Goal: Information Seeking & Learning: Learn about a topic

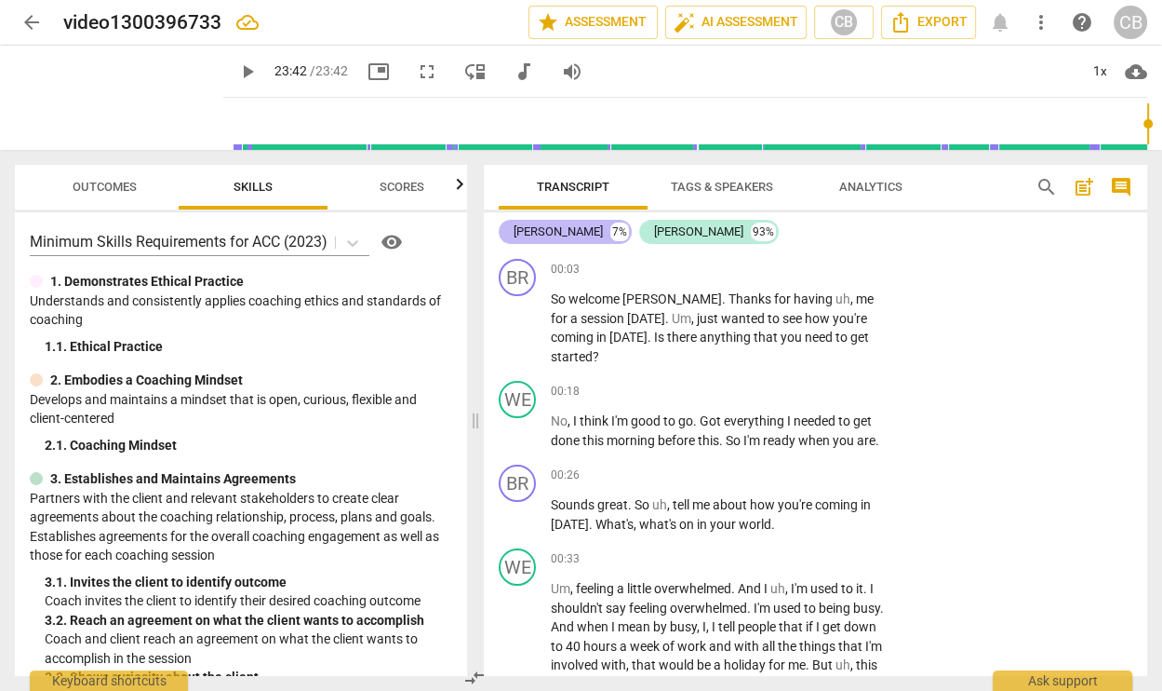
click at [536, 227] on div "[PERSON_NAME]" at bounding box center [558, 231] width 89 height 19
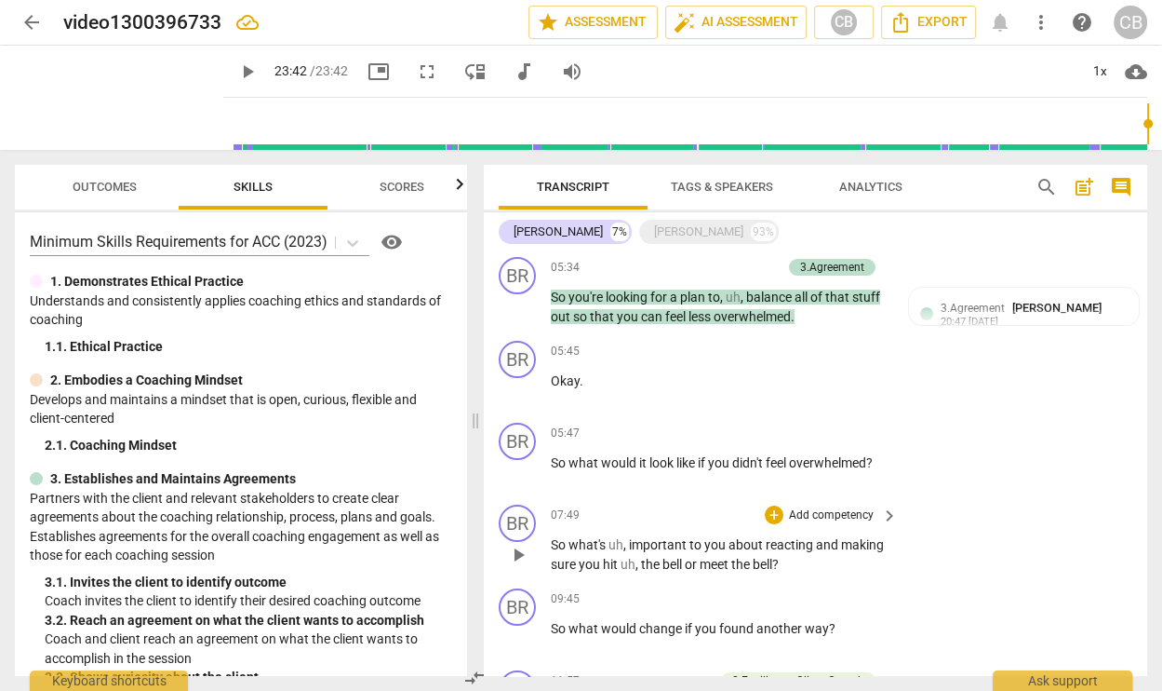
scroll to position [297, 0]
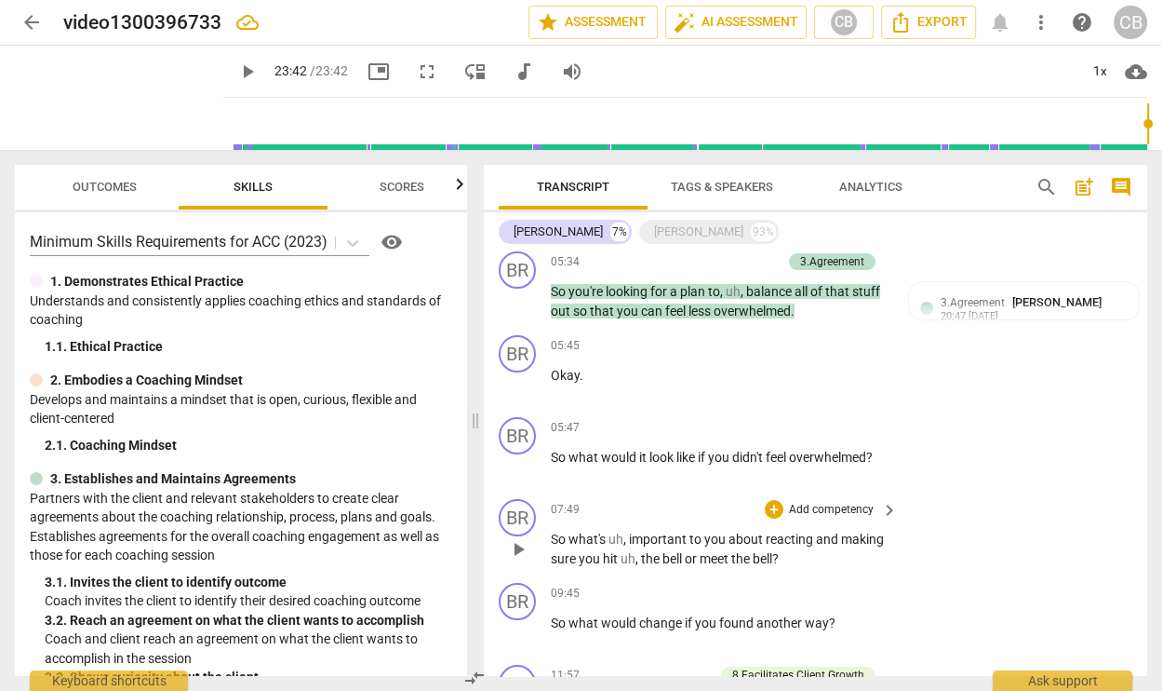
click at [622, 551] on span "uh" at bounding box center [628, 558] width 15 height 15
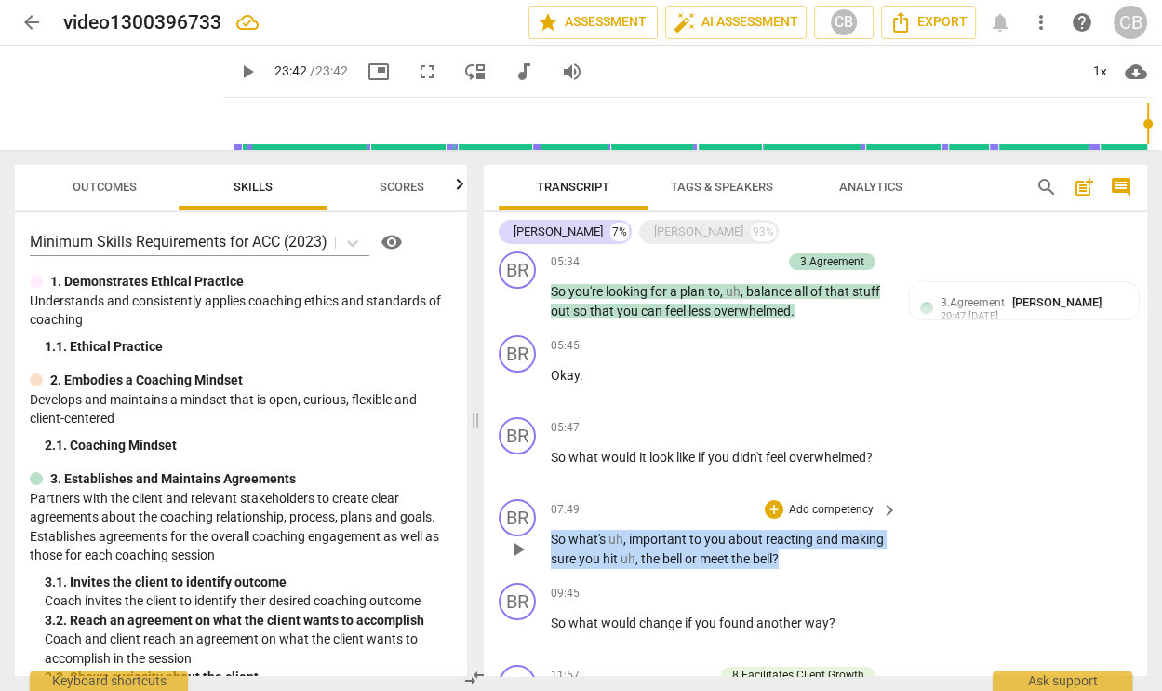
copy p "So what's uh , important to you about reacting and making sure you hit uh , the…"
drag, startPoint x: 789, startPoint y: 536, endPoint x: 548, endPoint y: 523, distance: 241.4
click at [548, 523] on div "BR play_arrow pause 07:49 + Add competency keyboard_arrow_right So what's uh , …" at bounding box center [816, 533] width 664 height 84
click at [389, 187] on span "Scores" at bounding box center [402, 187] width 45 height 14
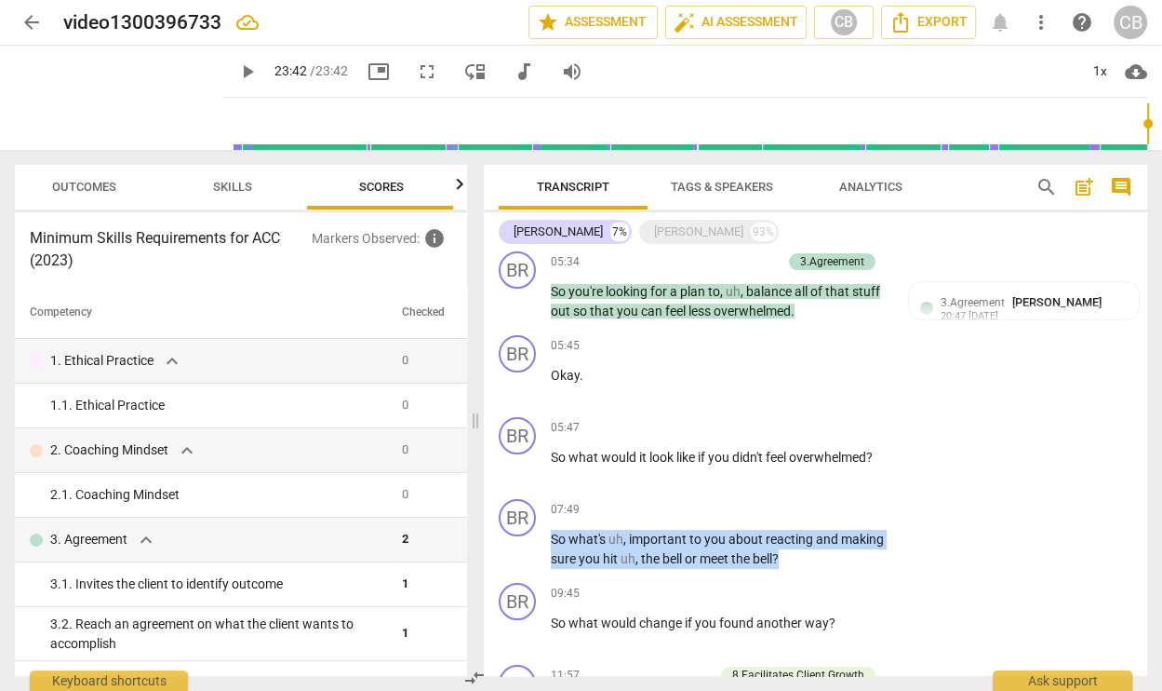
scroll to position [0, 24]
click at [86, 187] on span "Outcomes" at bounding box center [80, 187] width 64 height 14
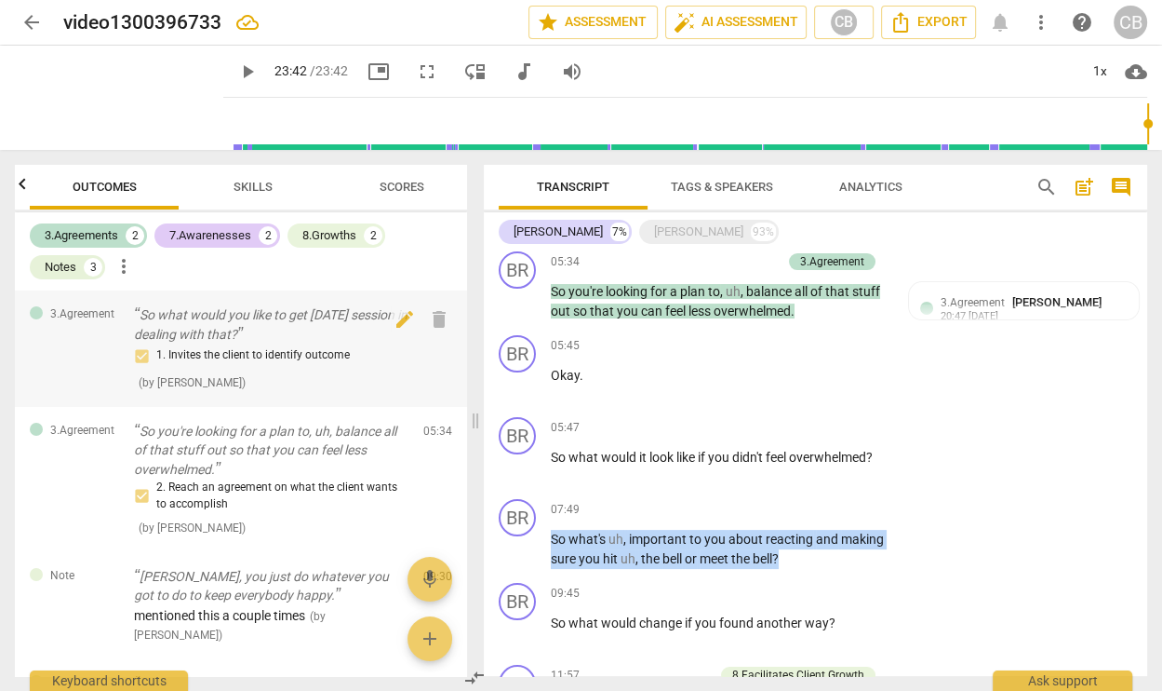
scroll to position [0, 0]
click at [55, 265] on div "Notes" at bounding box center [61, 267] width 32 height 19
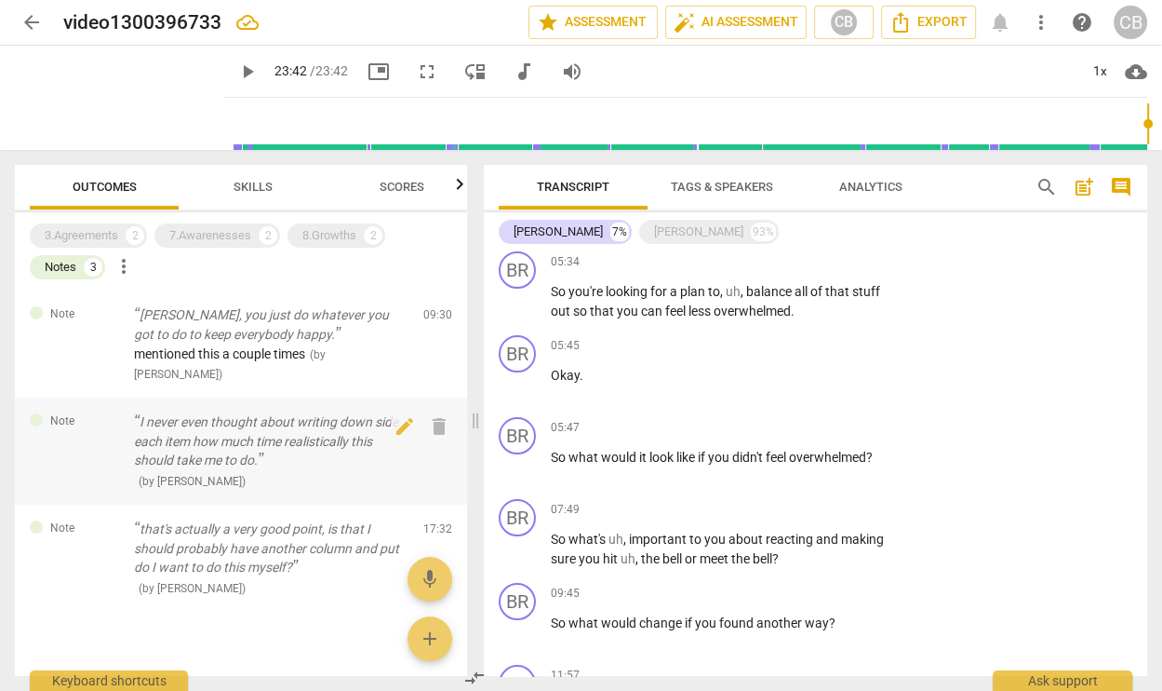
click at [217, 432] on p "I never even thought about writing down side each item how much time realistica…" at bounding box center [271, 441] width 275 height 58
click at [243, 434] on p "I never even thought about writing down side each item how much time realistica…" at bounding box center [271, 441] width 275 height 58
click at [208, 423] on p "I never even thought about writing down side each item how much time realistica…" at bounding box center [271, 441] width 275 height 58
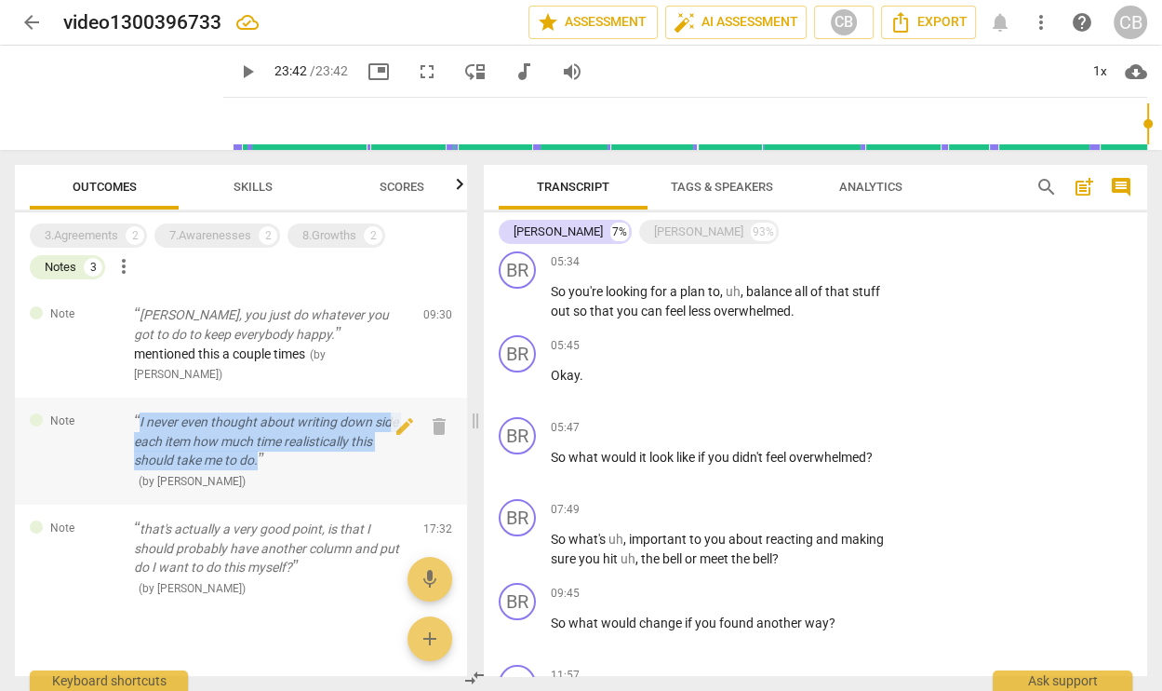
click at [208, 423] on p "I never even thought about writing down side each item how much time realistica…" at bounding box center [271, 441] width 275 height 58
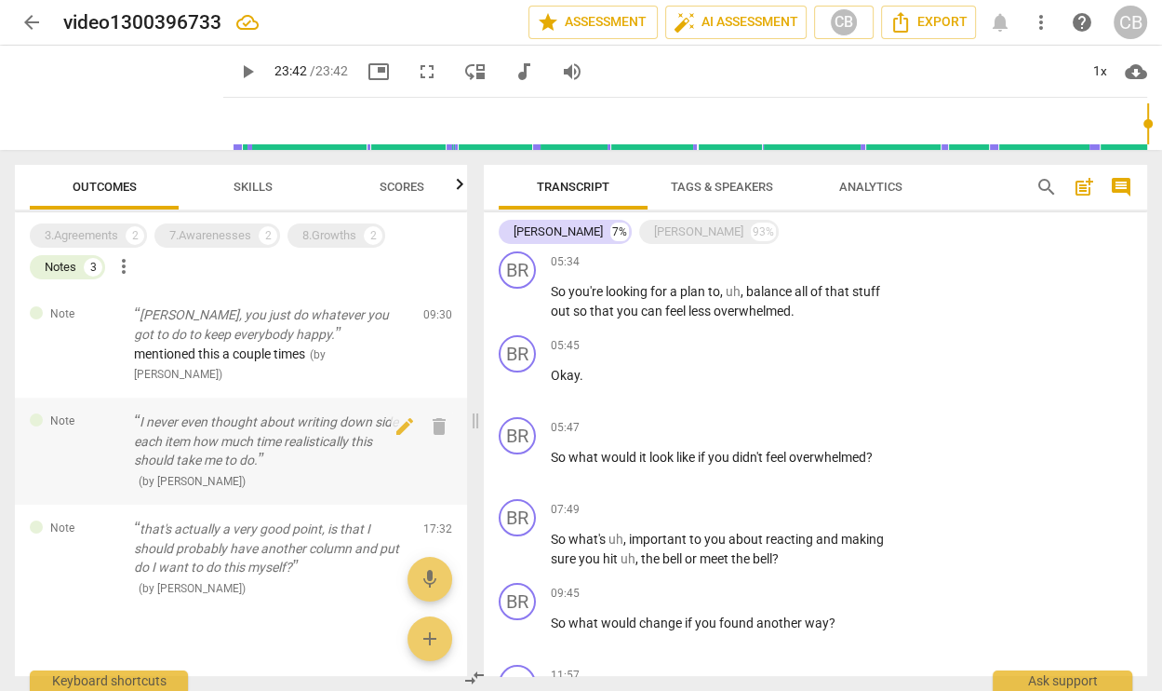
click at [207, 423] on p "I never even thought about writing down side each item how much time realistica…" at bounding box center [271, 441] width 275 height 58
click at [104, 429] on div at bounding box center [83, 437] width 74 height 16
click at [349, 435] on p "I never even thought about writing down side each item how much time realistica…" at bounding box center [271, 441] width 275 height 58
click at [250, 419] on p "I never even thought about writing down side each item how much time realistica…" at bounding box center [271, 441] width 275 height 58
click at [654, 238] on div "[PERSON_NAME]" at bounding box center [698, 231] width 89 height 19
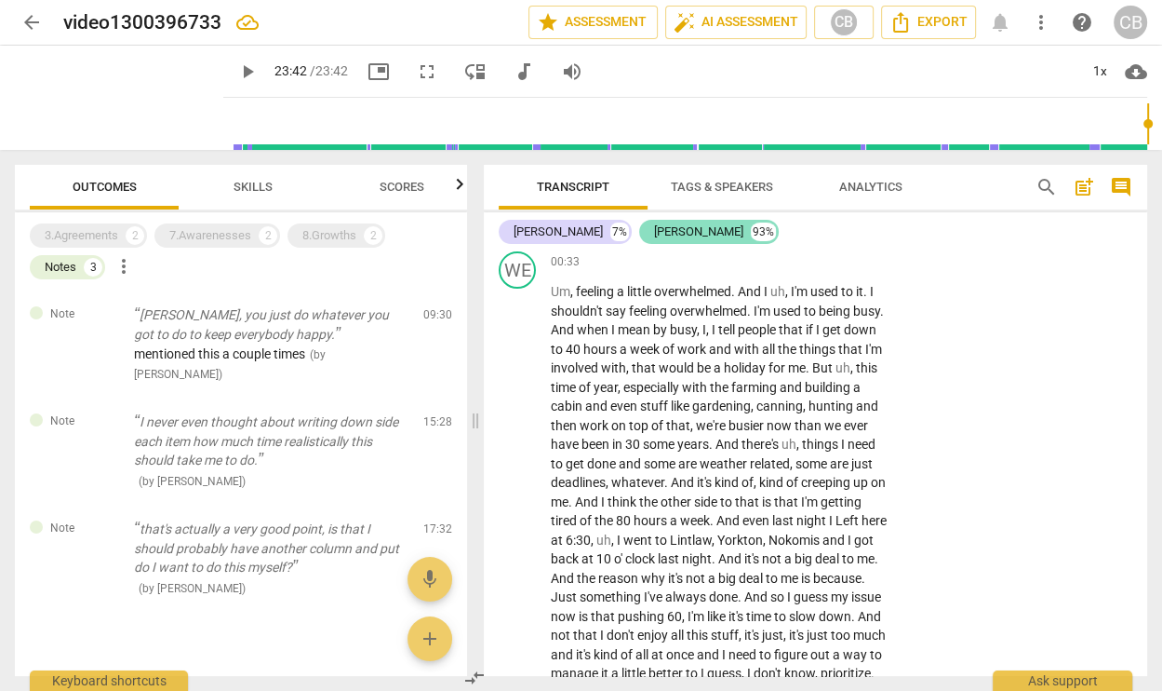
scroll to position [1731, 0]
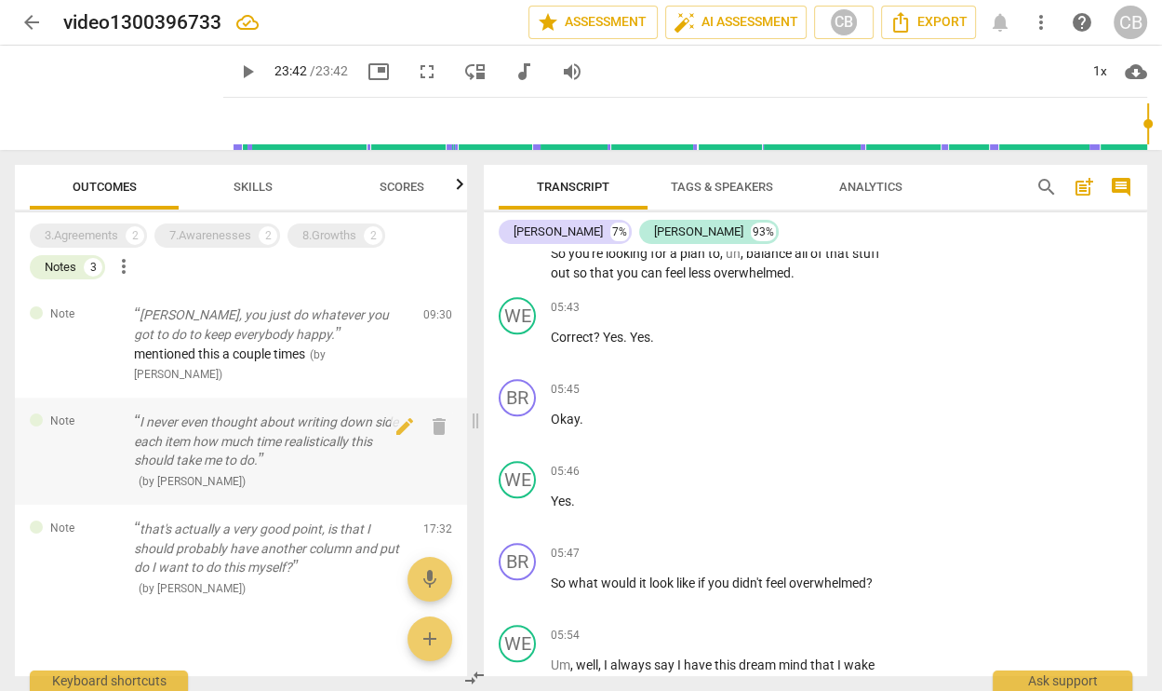
click at [258, 416] on p "I never even thought about writing down side each item how much time realistica…" at bounding box center [271, 441] width 275 height 58
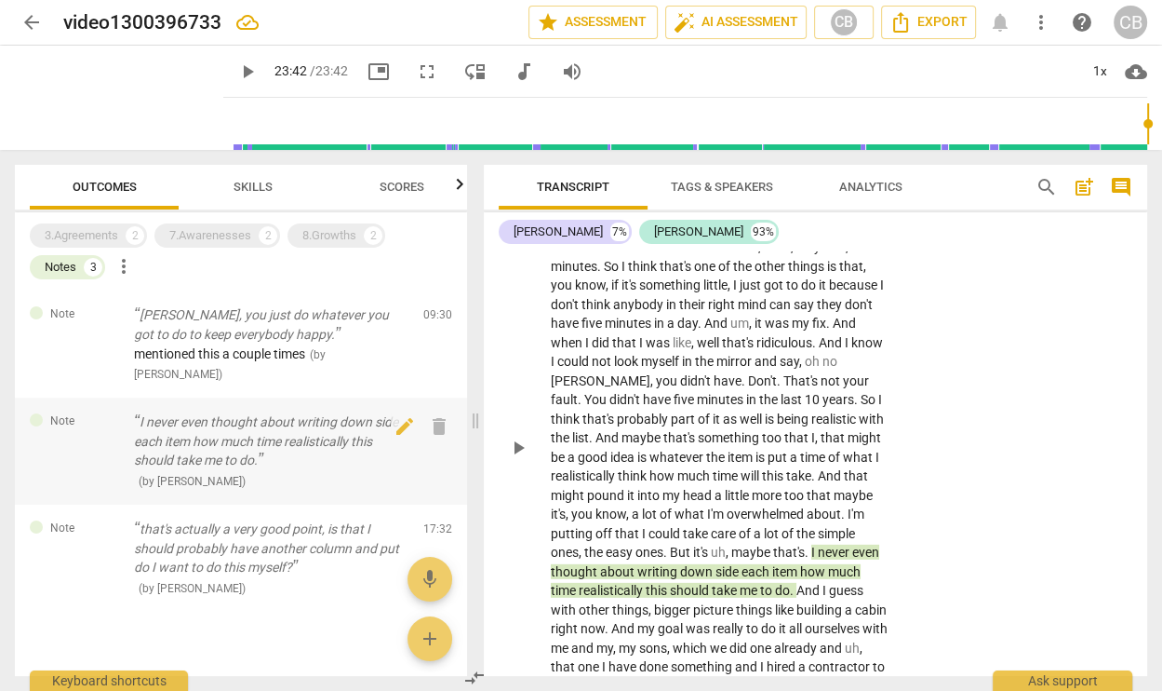
scroll to position [4720, 0]
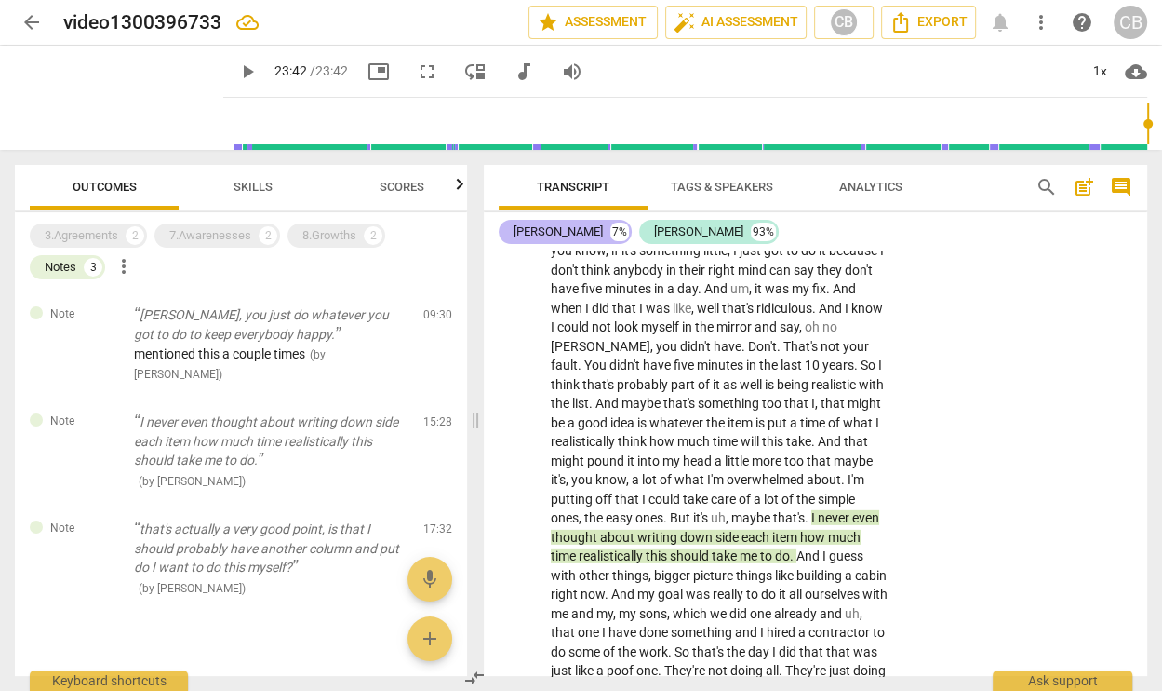
click at [539, 230] on div "[PERSON_NAME]" at bounding box center [558, 231] width 89 height 19
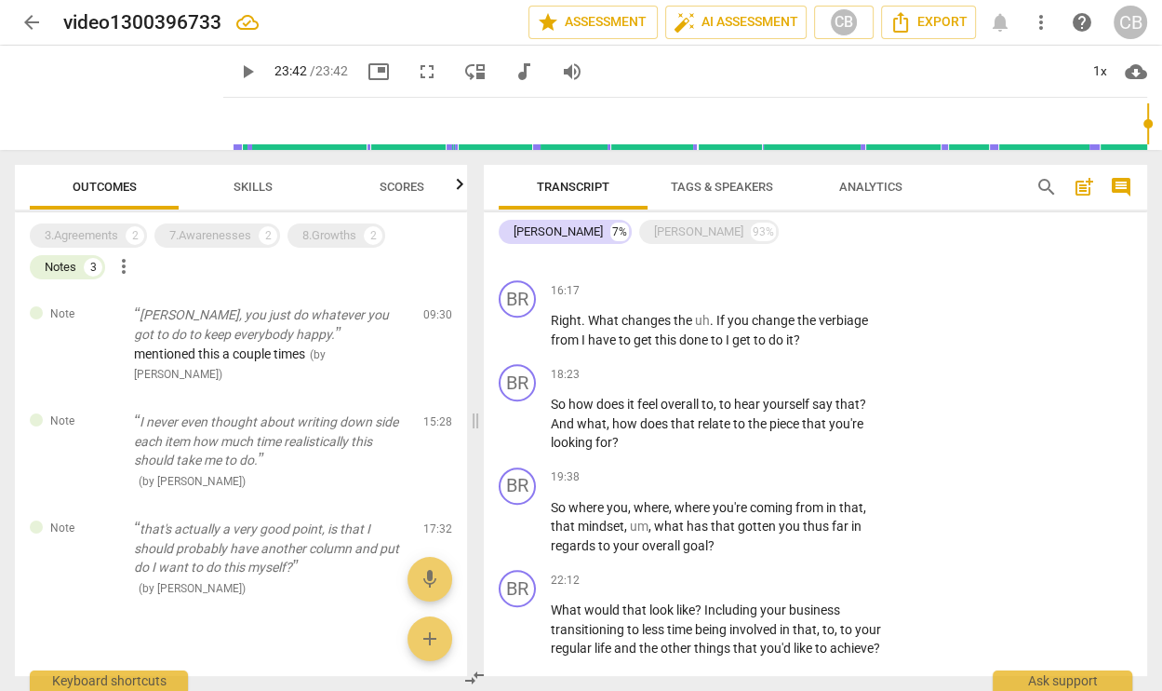
scroll to position [849, 0]
click at [654, 233] on div "[PERSON_NAME]" at bounding box center [698, 231] width 89 height 19
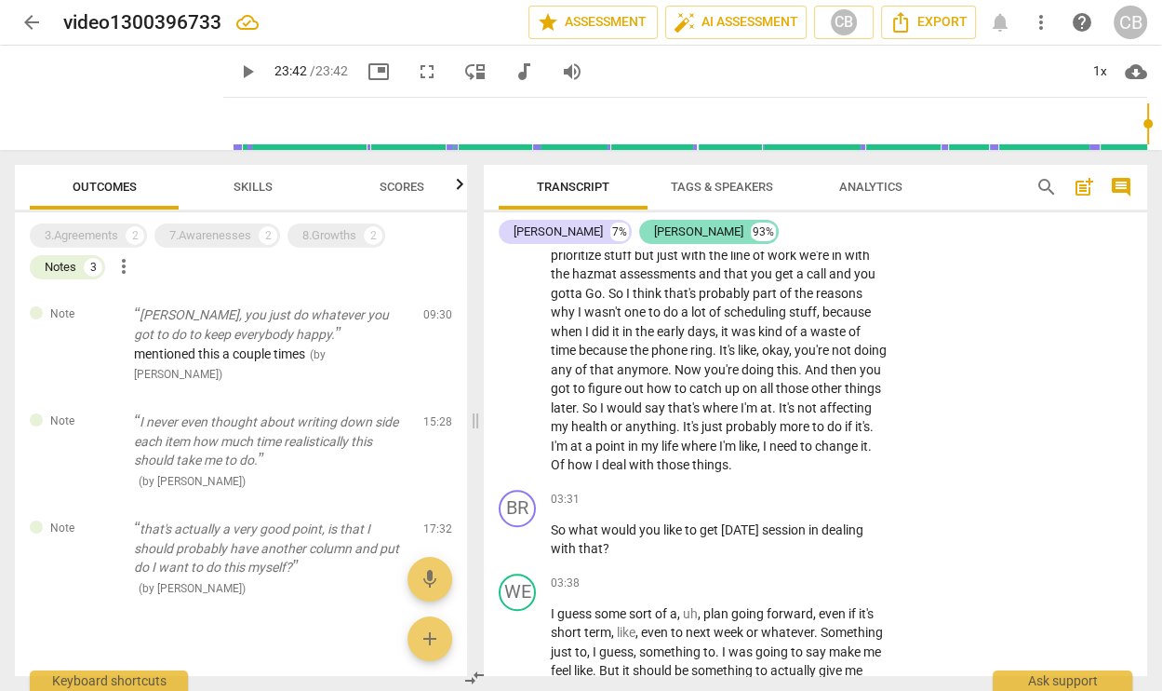
scroll to position [4556, 0]
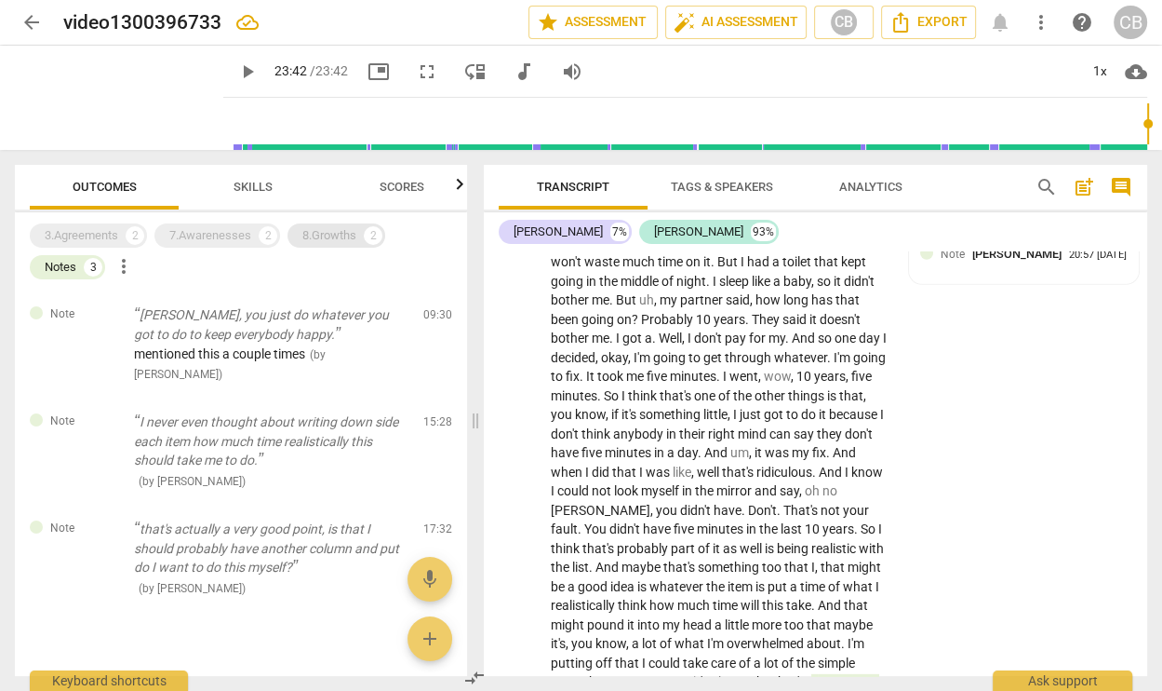
click at [337, 239] on div "8.Growths" at bounding box center [329, 235] width 54 height 19
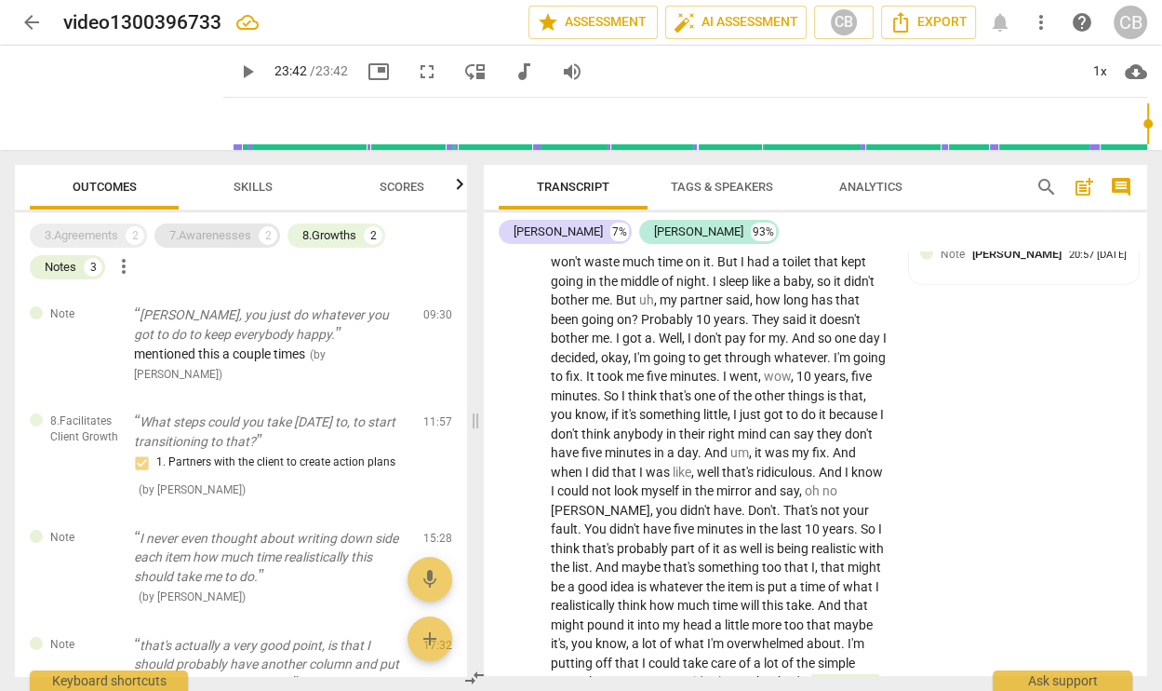
click at [228, 231] on div "7.Awarenesses" at bounding box center [210, 235] width 82 height 19
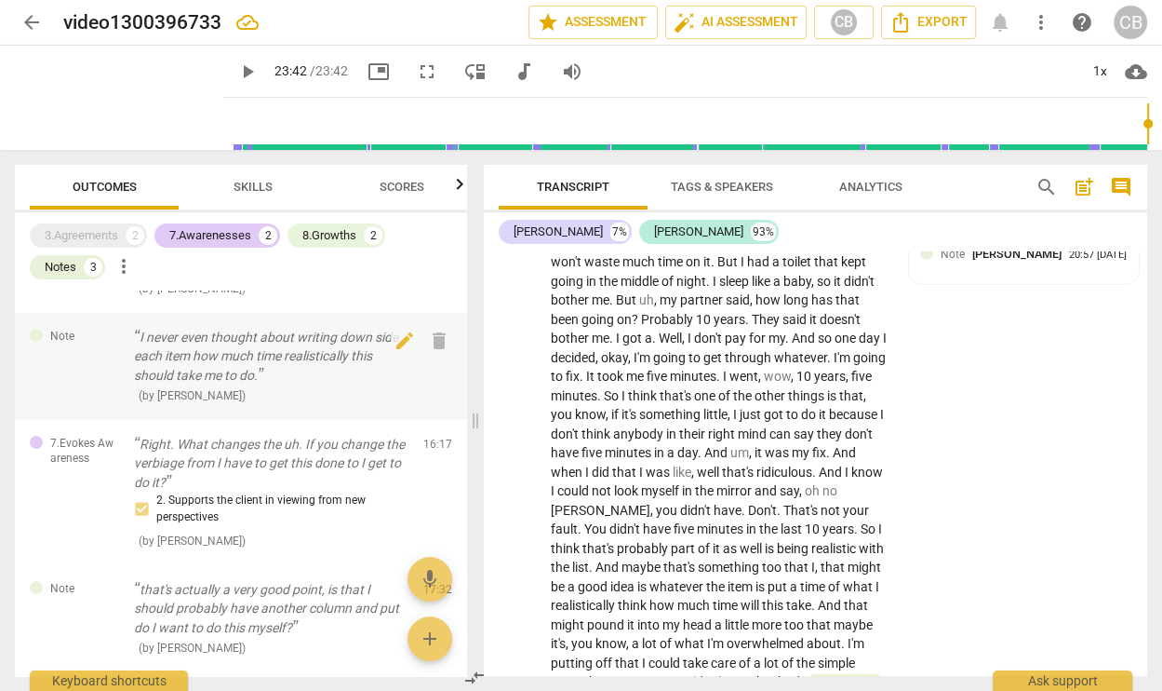
scroll to position [212, 0]
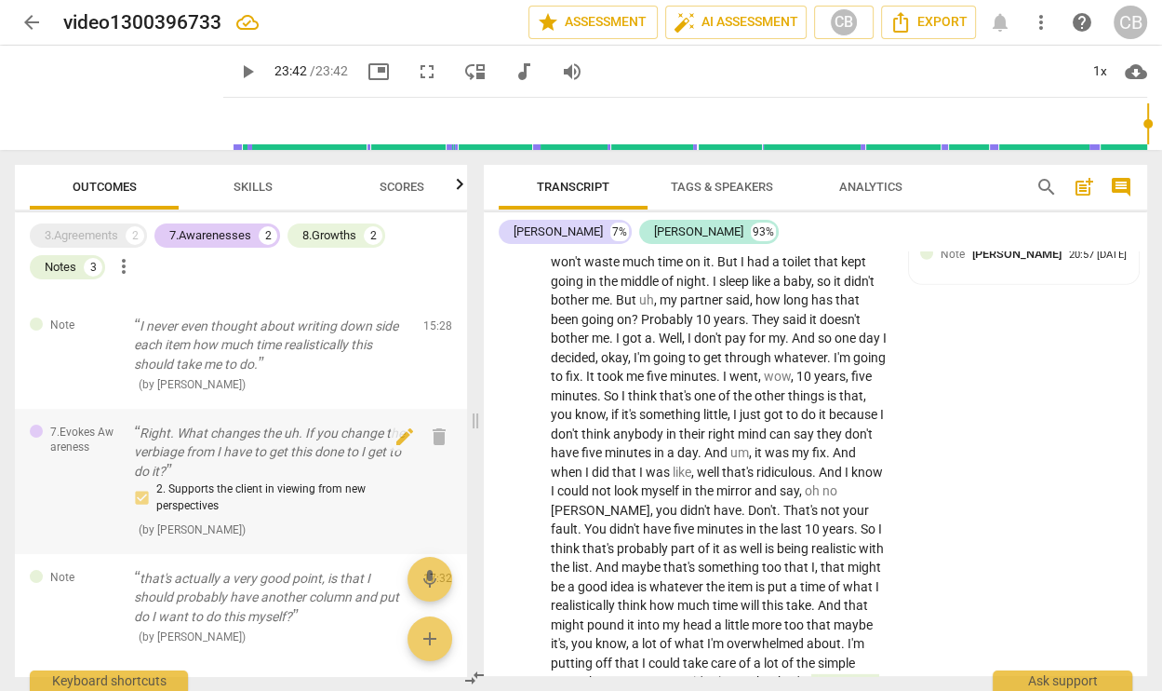
click at [285, 425] on p "Right. What changes the uh. If you change the verbiage from I have to get this …" at bounding box center [271, 452] width 275 height 58
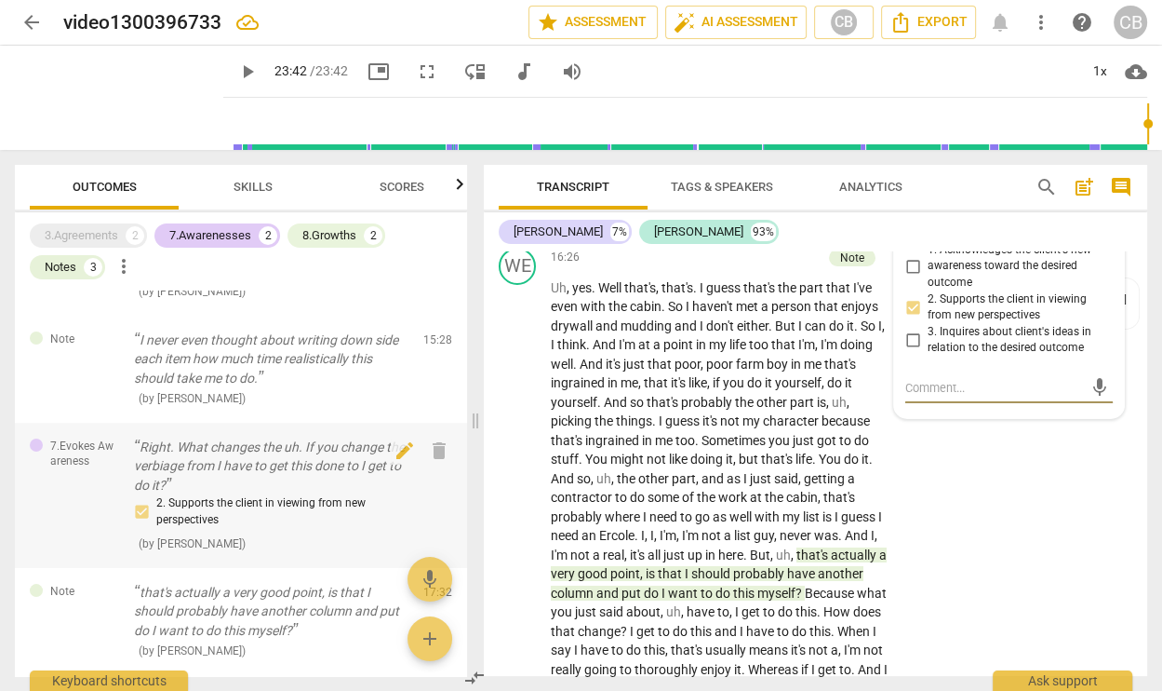
scroll to position [194, 0]
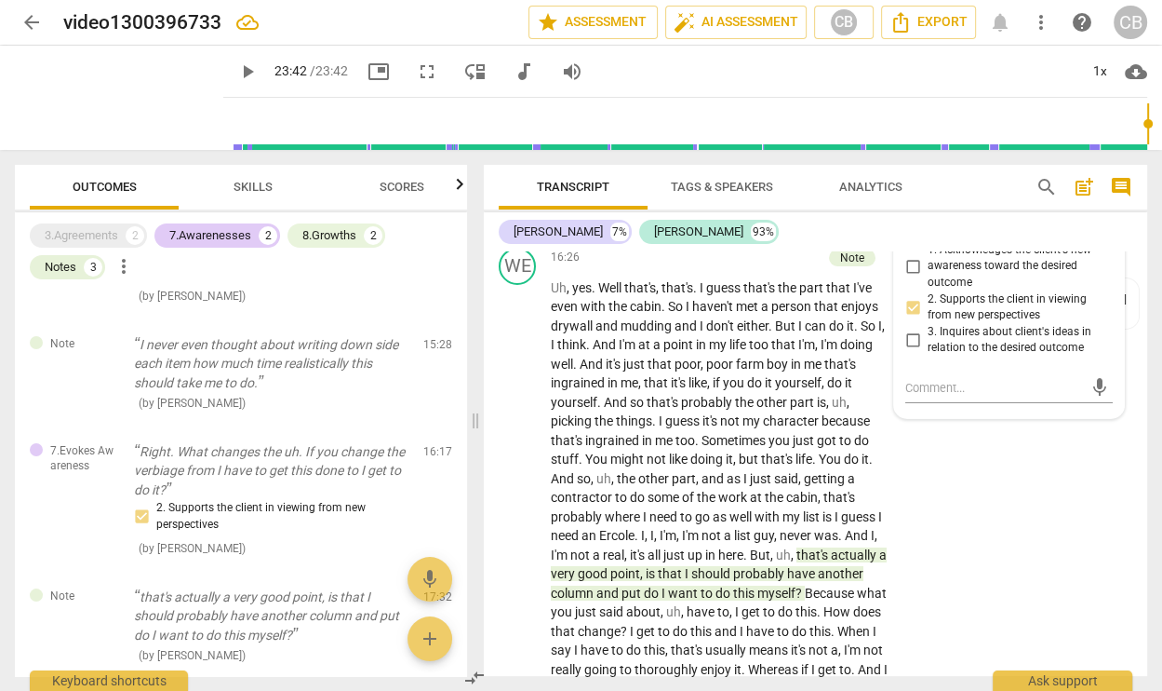
copy p "What changes the uh . If you change the verbiage from I have to get this done t…"
drag, startPoint x: 816, startPoint y: 305, endPoint x: 589, endPoint y: 281, distance: 228.4
click at [589, 233] on p "Right . What changes the uh . If you change the verbiage from I have to get thi…" at bounding box center [720, 214] width 338 height 38
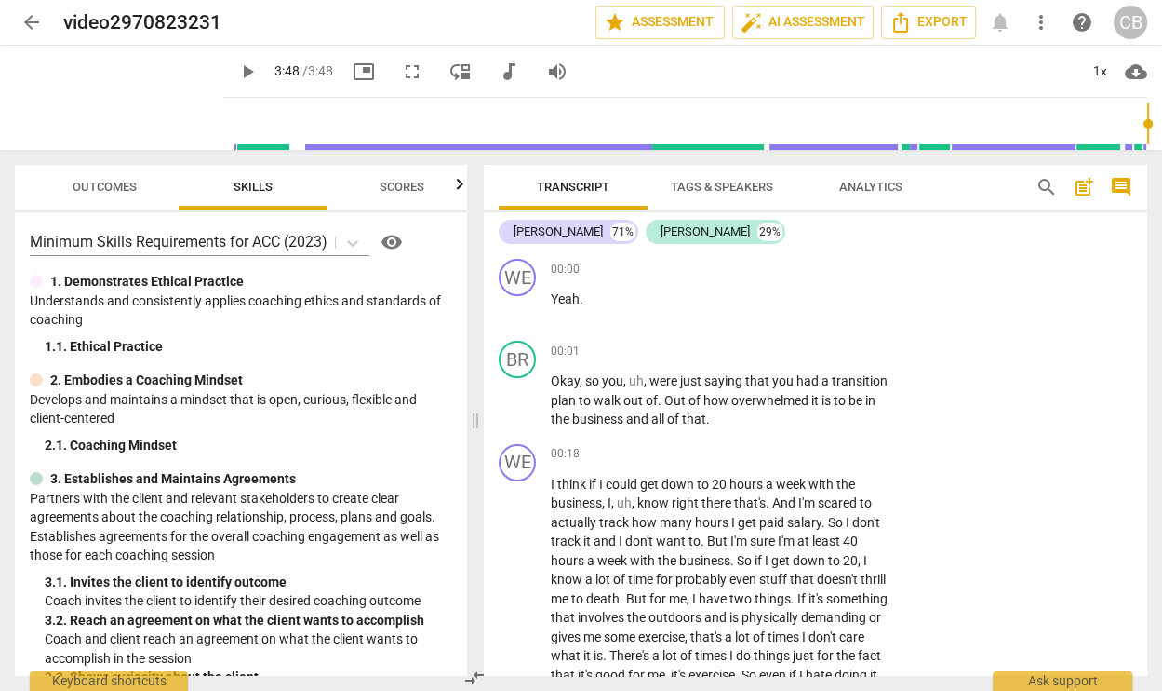
scroll to position [1427, 0]
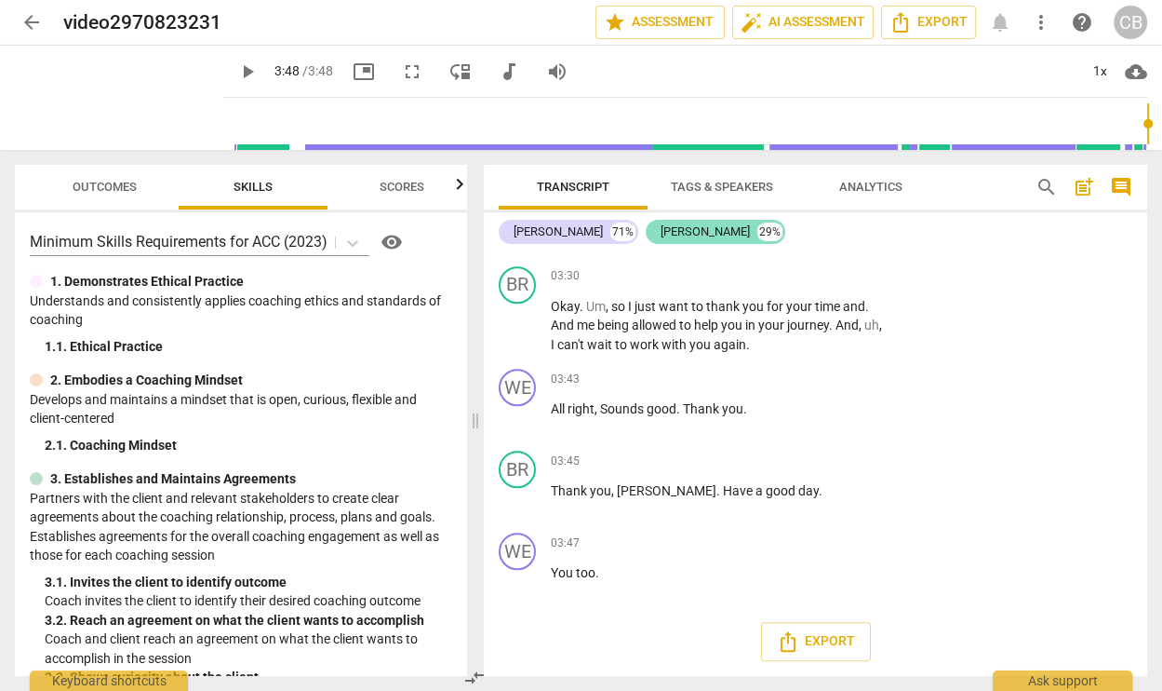
click at [661, 227] on div "[PERSON_NAME]" at bounding box center [705, 231] width 89 height 19
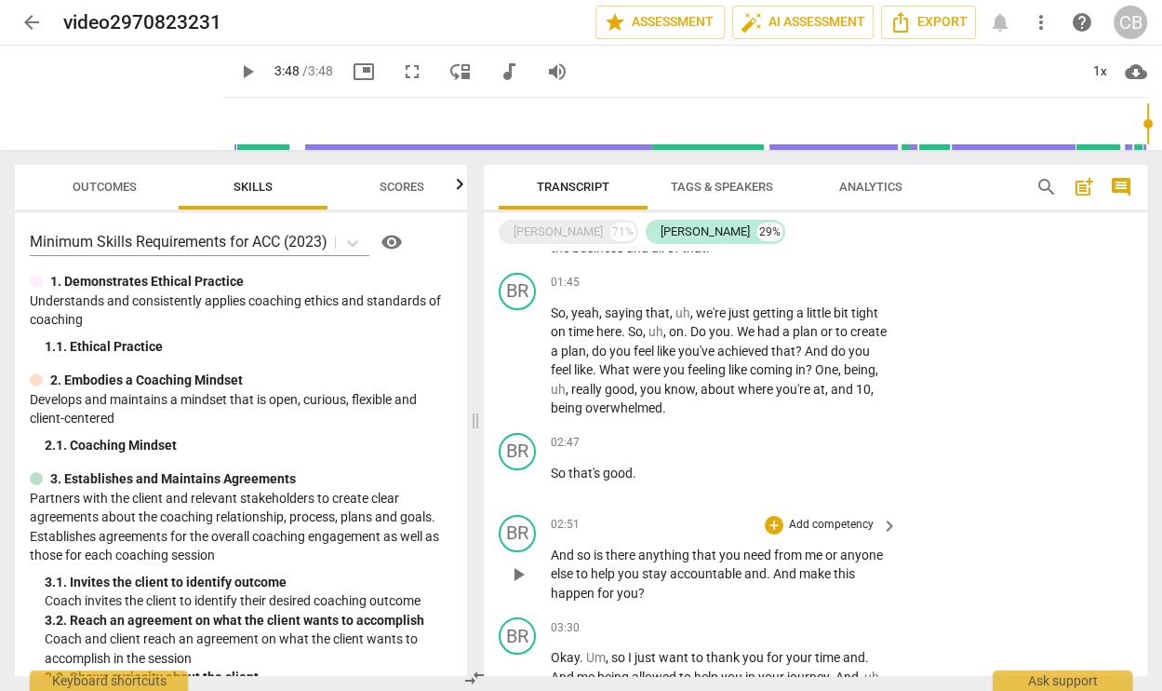
scroll to position [91, 0]
click at [661, 232] on div "[PERSON_NAME]" at bounding box center [705, 231] width 89 height 19
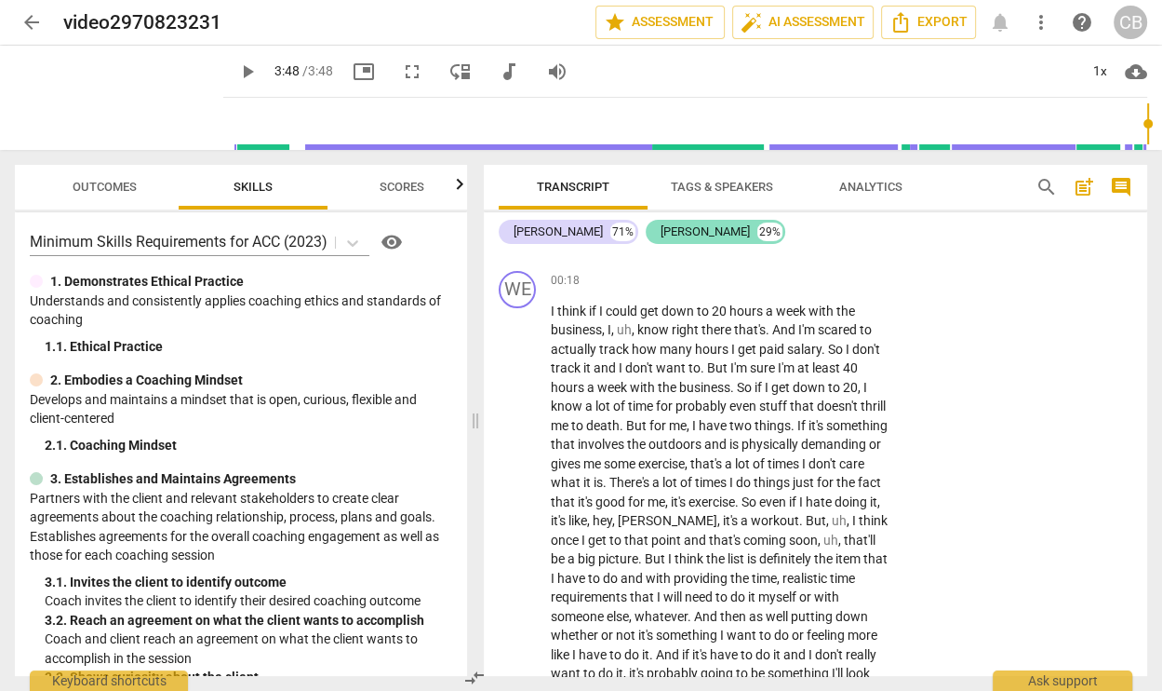
click at [661, 233] on div "[PERSON_NAME]" at bounding box center [705, 231] width 89 height 19
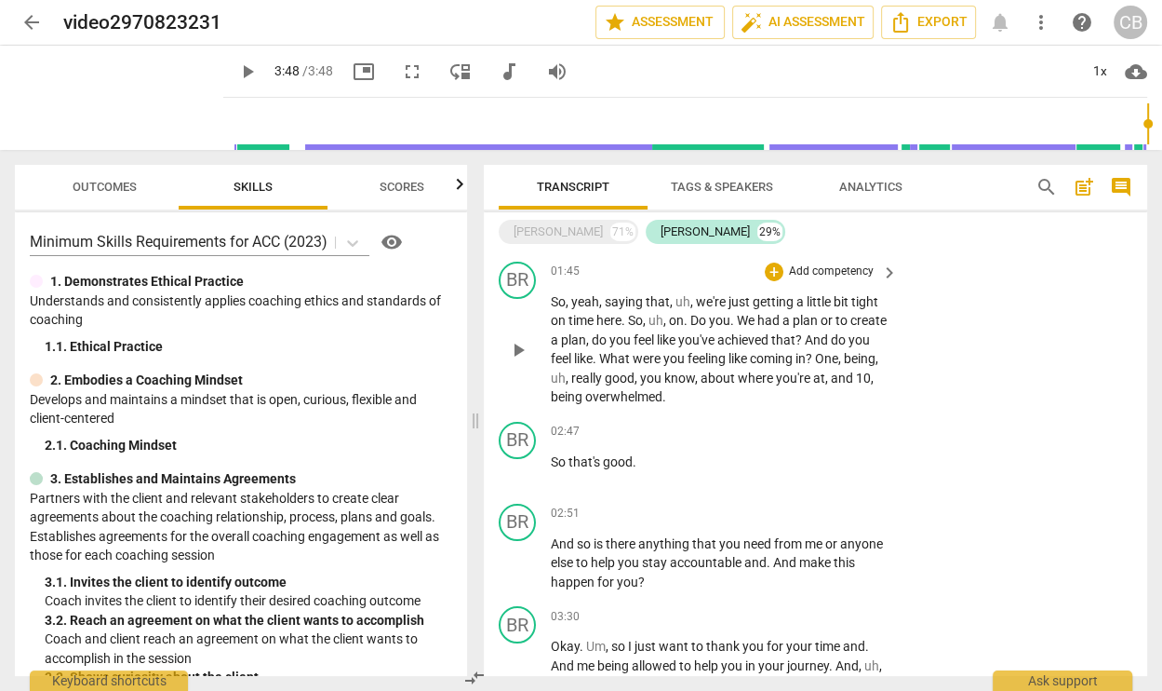
scroll to position [108, 0]
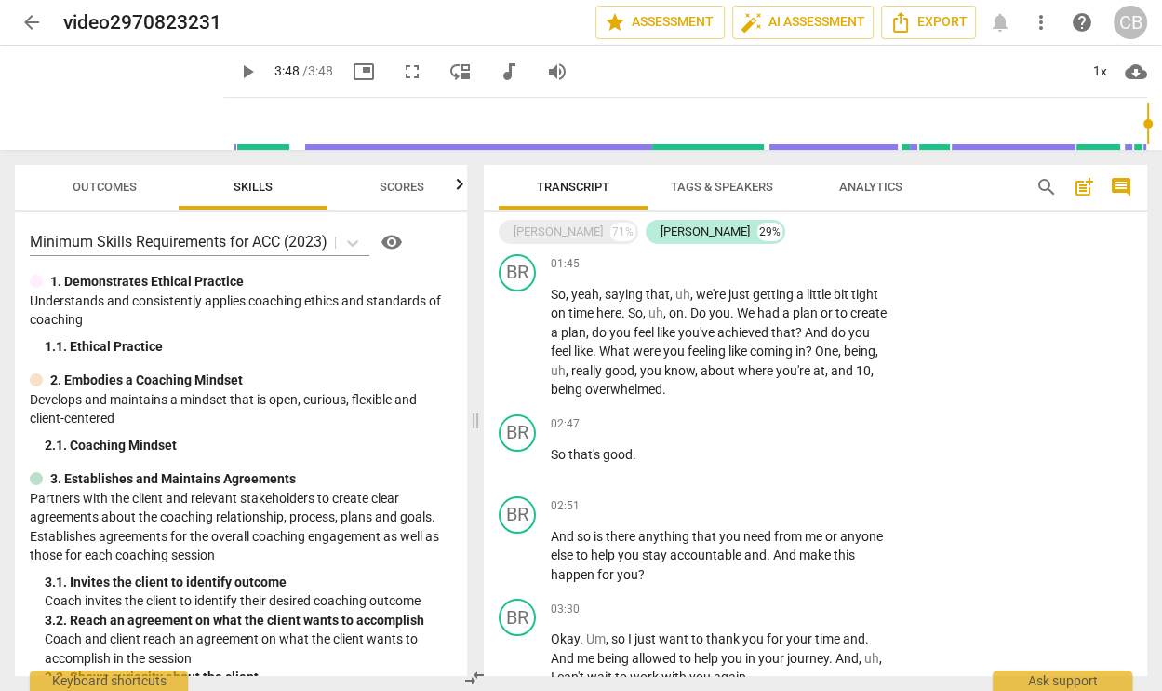
type input "228"
